Goal: Go to known website: Access a specific website the user already knows

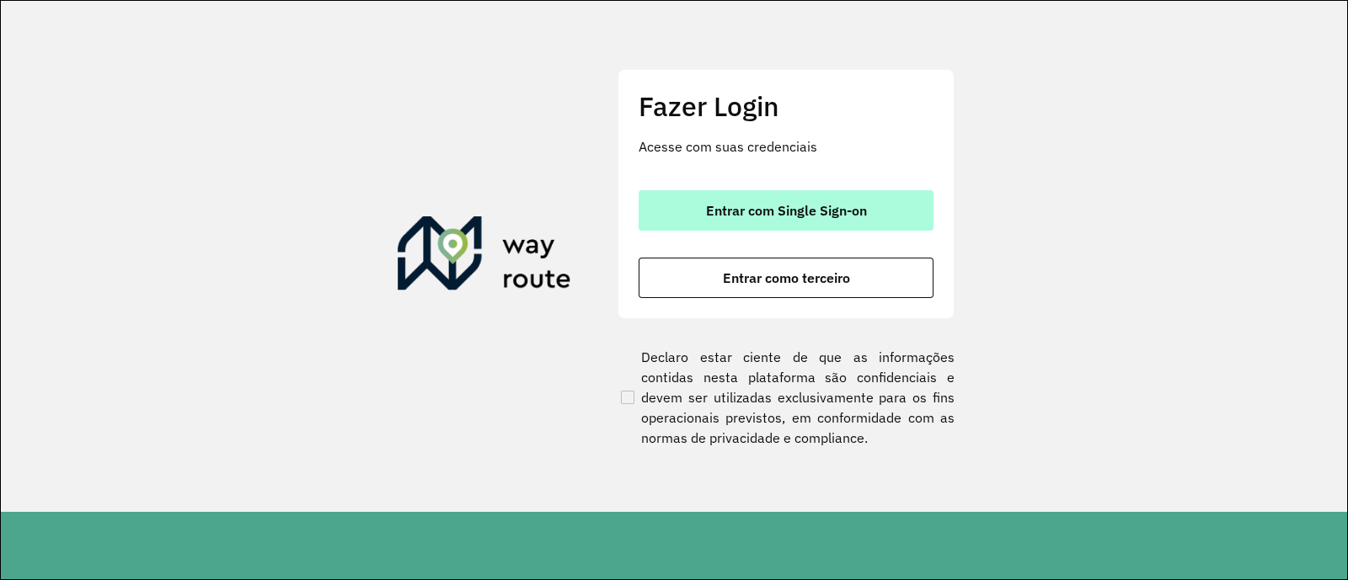
click at [857, 217] on span "Entrar com Single Sign-on" at bounding box center [786, 210] width 161 height 13
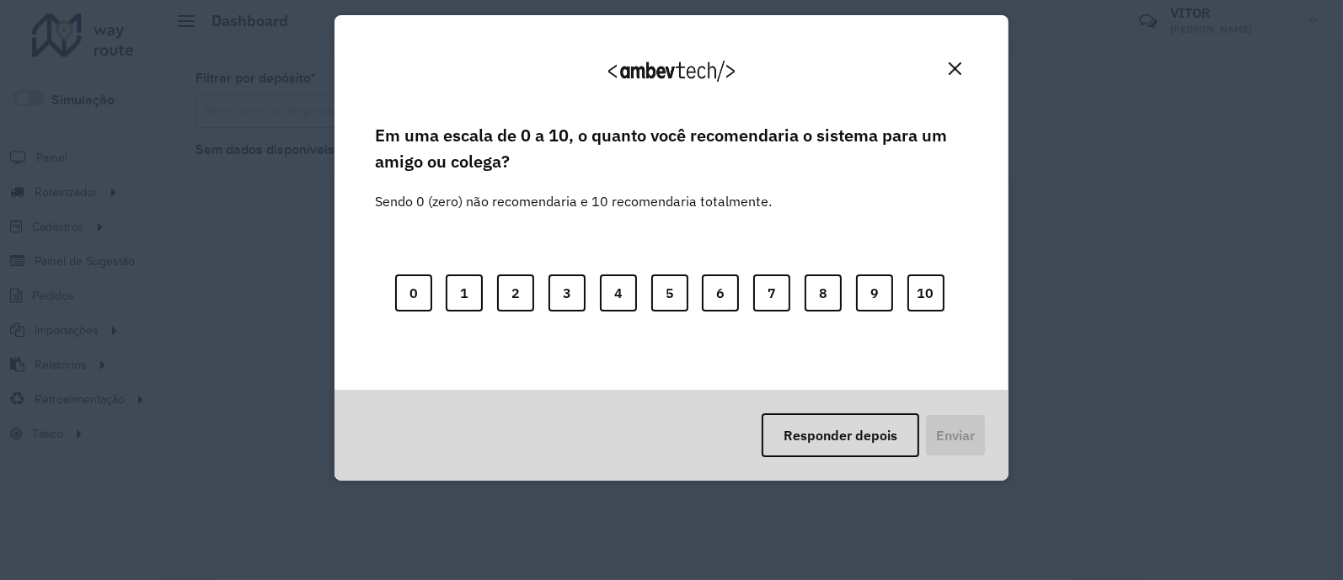
click at [960, 67] on img "Close" at bounding box center [955, 68] width 13 height 13
